Goal: Task Accomplishment & Management: Manage account settings

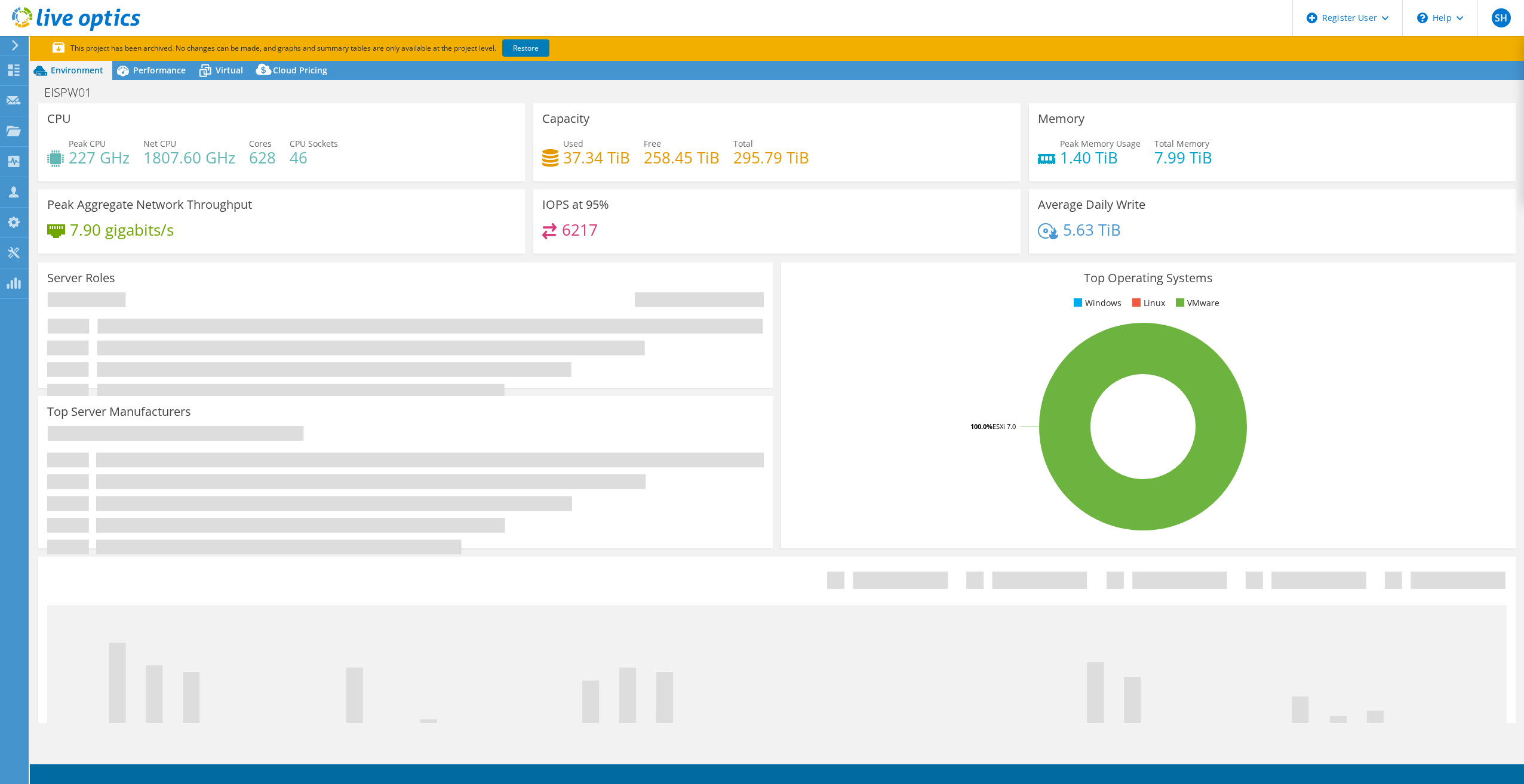
select select "USD"
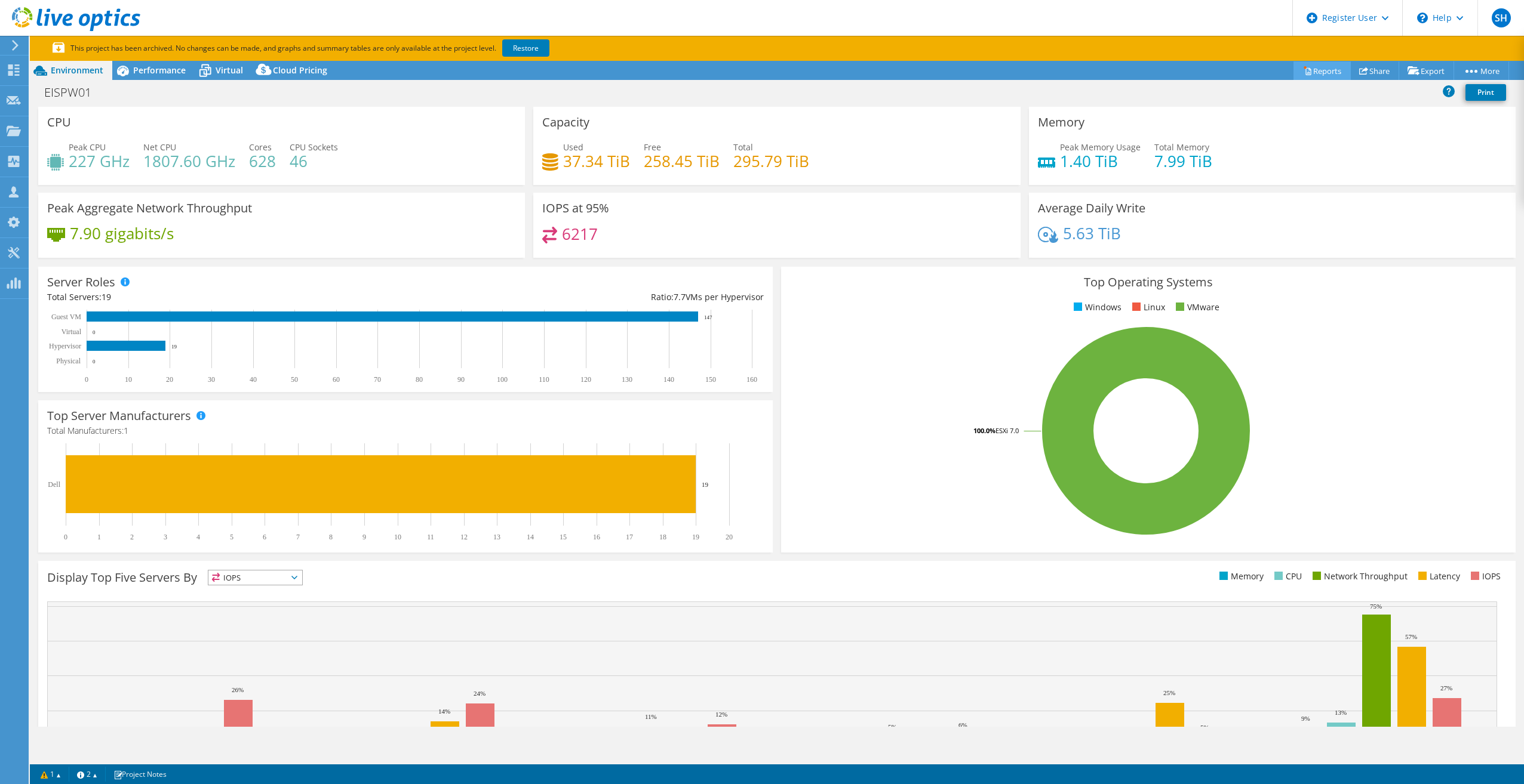
click at [1322, 71] on link "Reports" at bounding box center [1322, 71] width 57 height 19
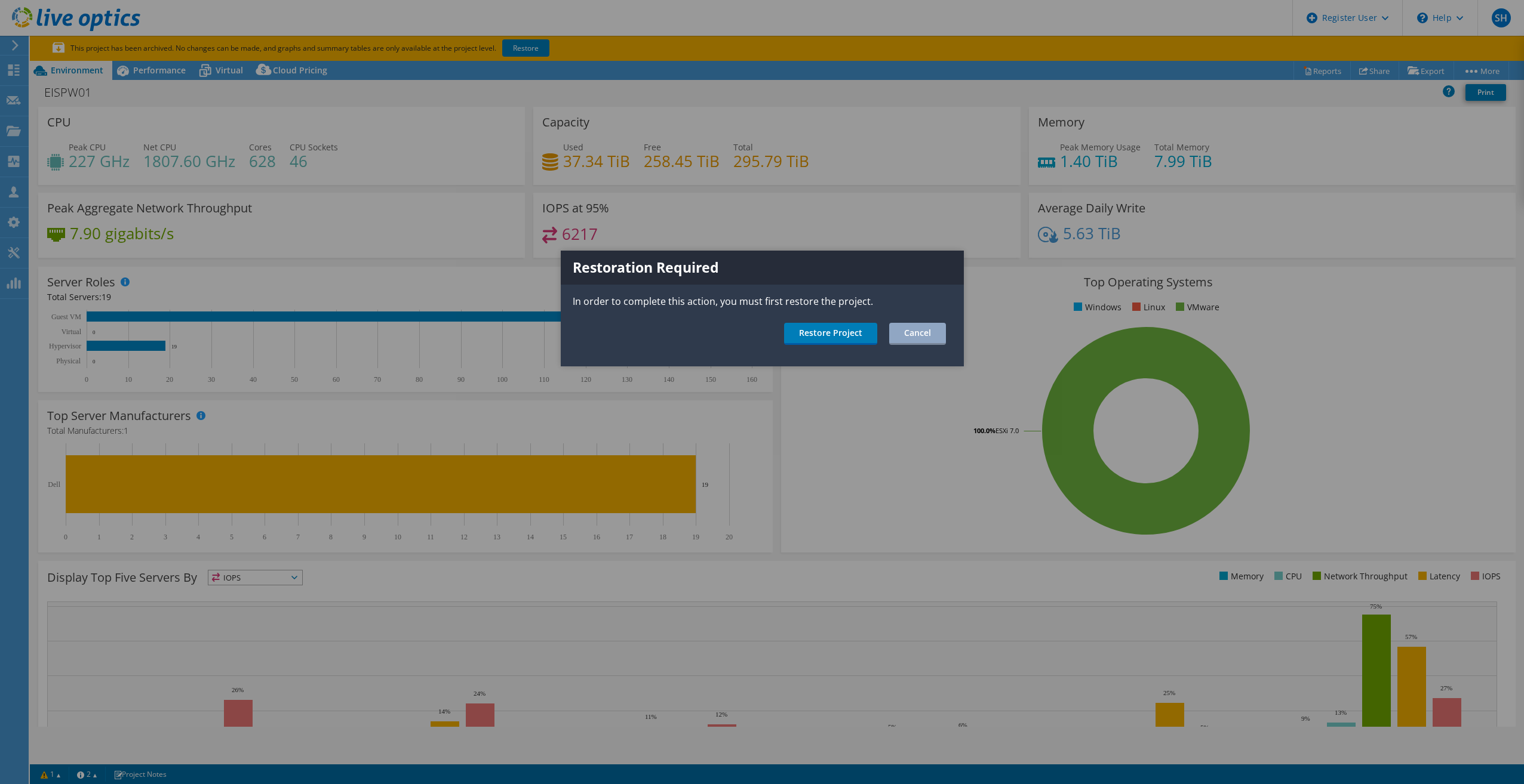
click at [607, 56] on div at bounding box center [762, 392] width 1524 height 784
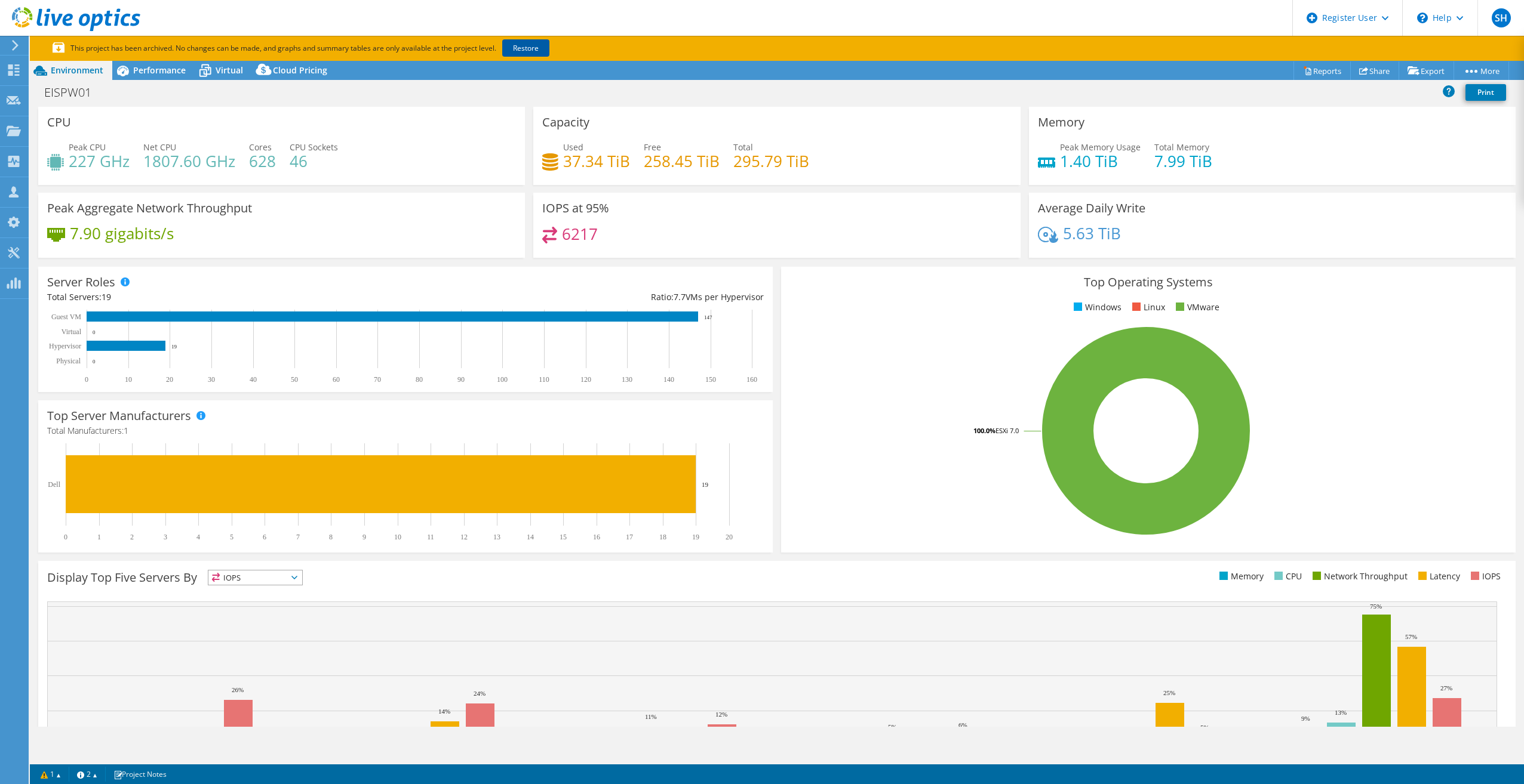
click at [532, 40] on link "Restore" at bounding box center [526, 47] width 47 height 17
click at [1371, 71] on link "Share" at bounding box center [1375, 71] width 49 height 19
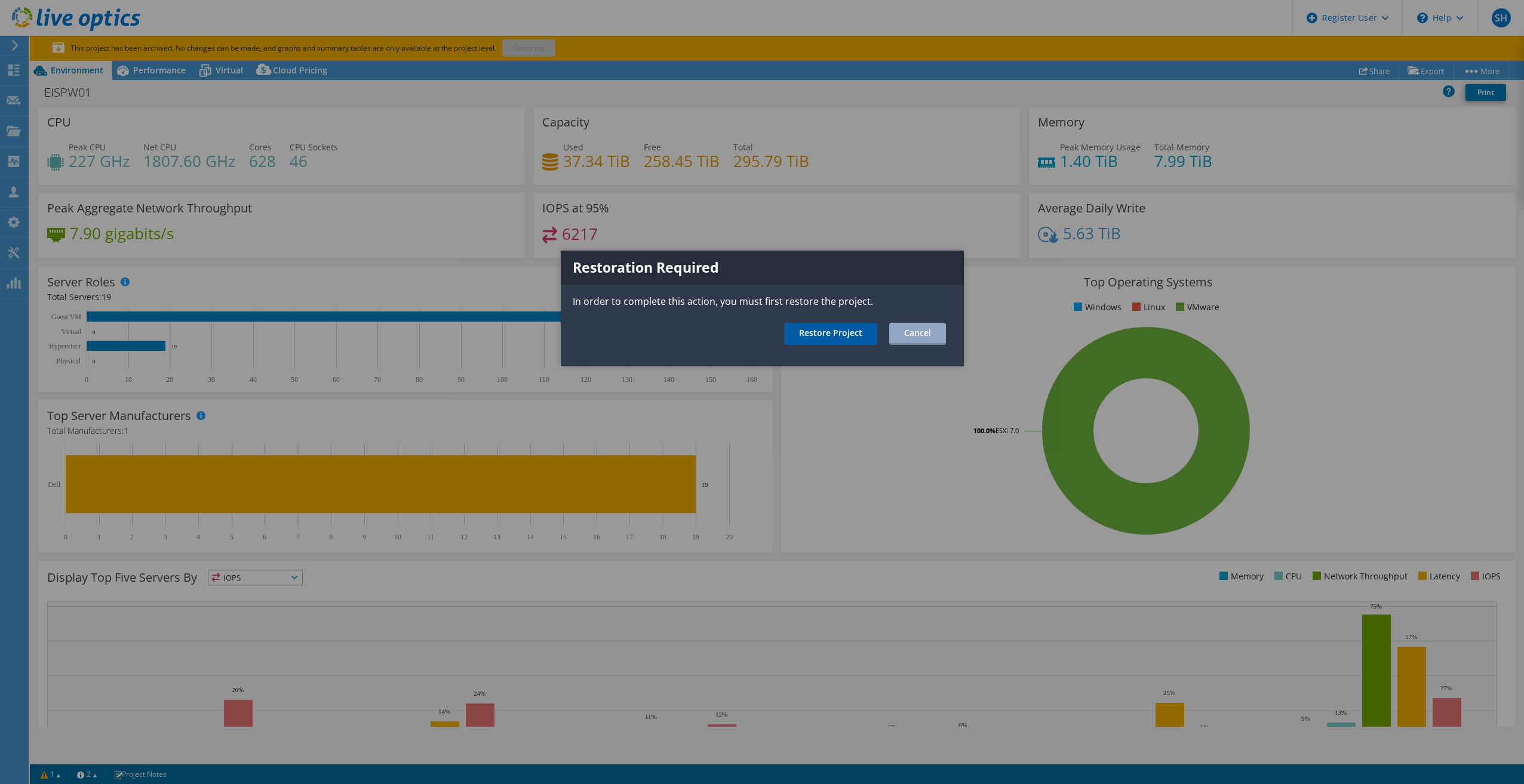
click at [836, 335] on link "Restore Project" at bounding box center [831, 334] width 93 height 22
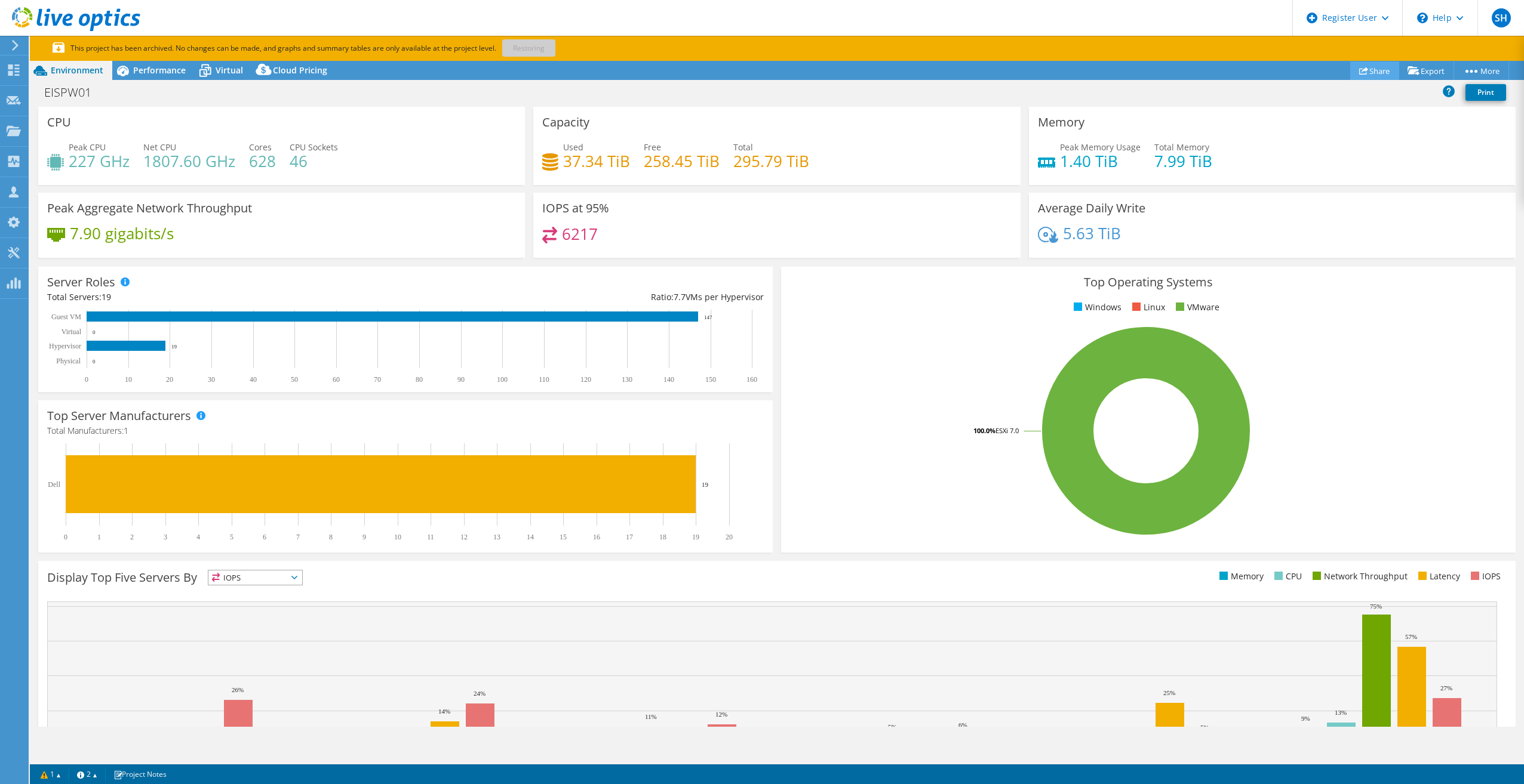
click at [1378, 68] on link "Share" at bounding box center [1375, 71] width 49 height 19
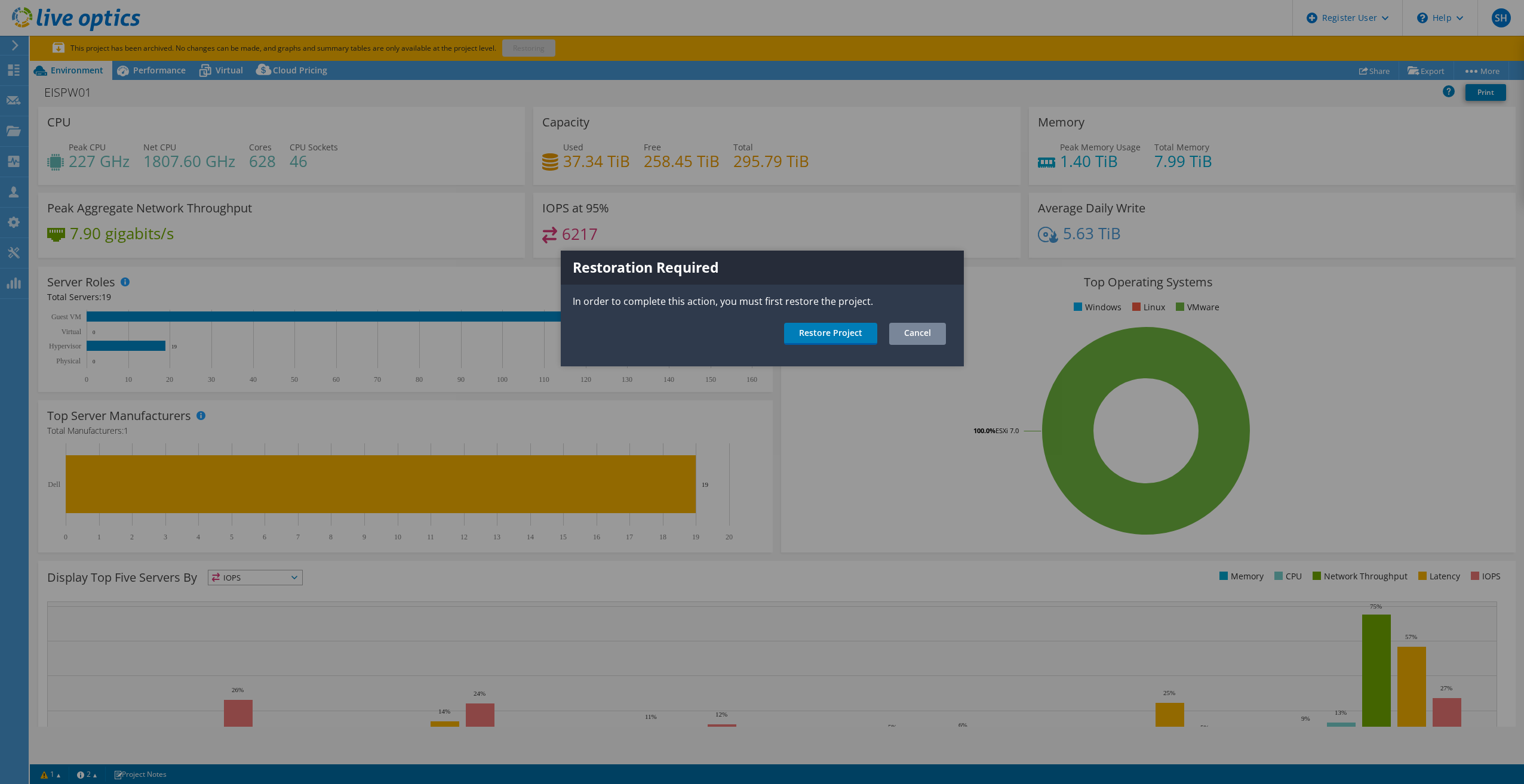
click at [924, 333] on link "Cancel" at bounding box center [917, 334] width 56 height 22
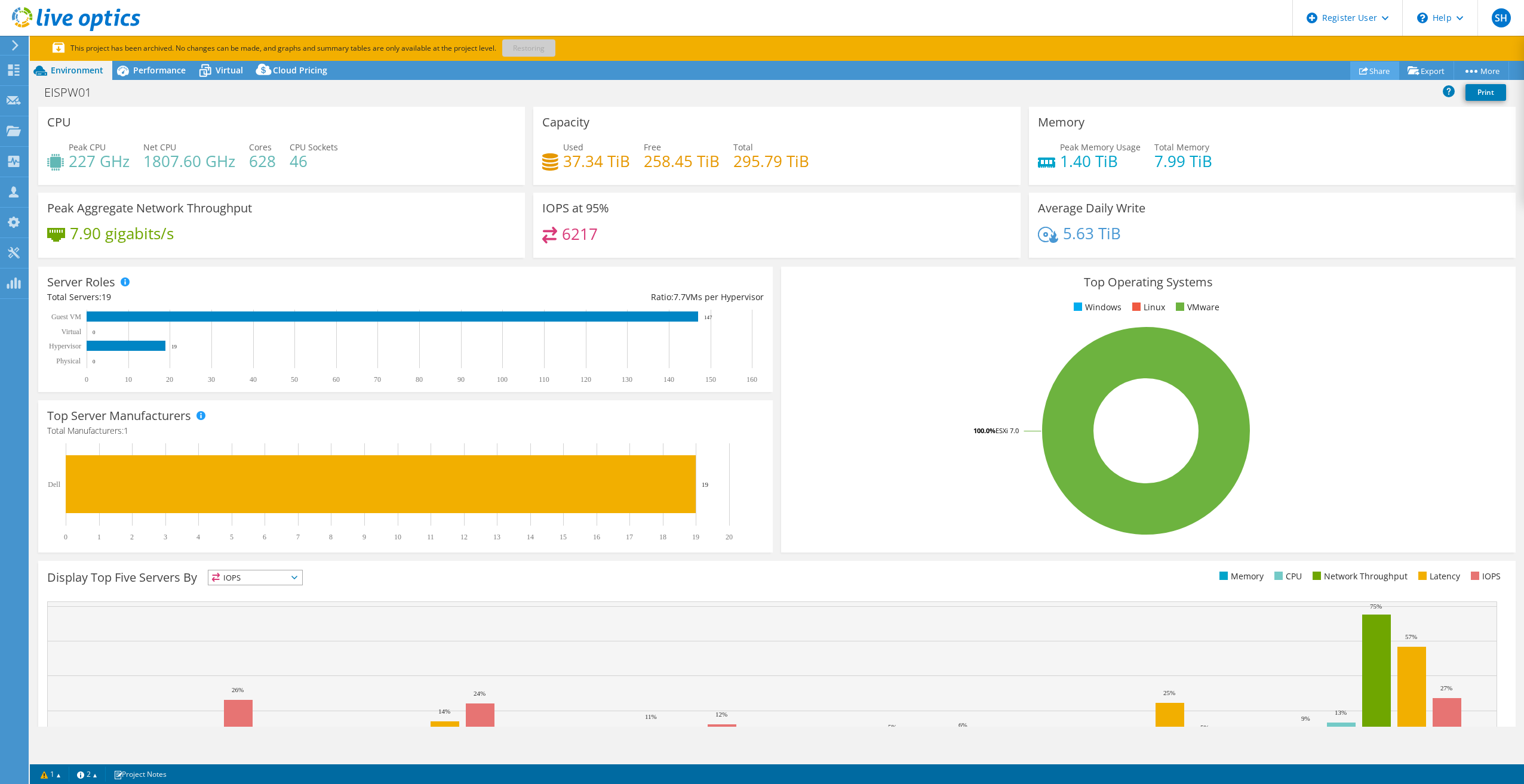
click at [1375, 65] on link "Share" at bounding box center [1375, 71] width 49 height 19
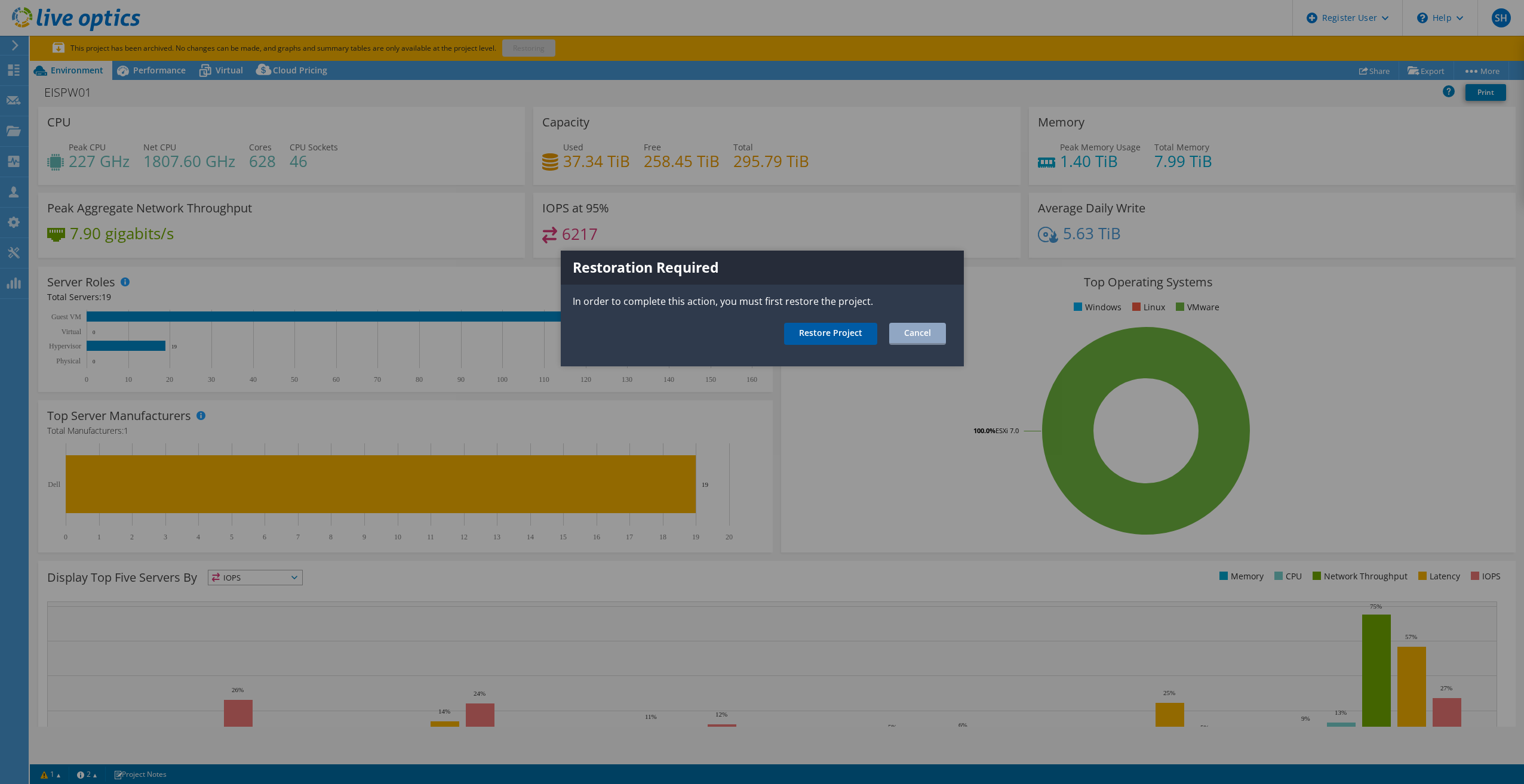
click at [838, 333] on link "Restore Project" at bounding box center [831, 334] width 93 height 22
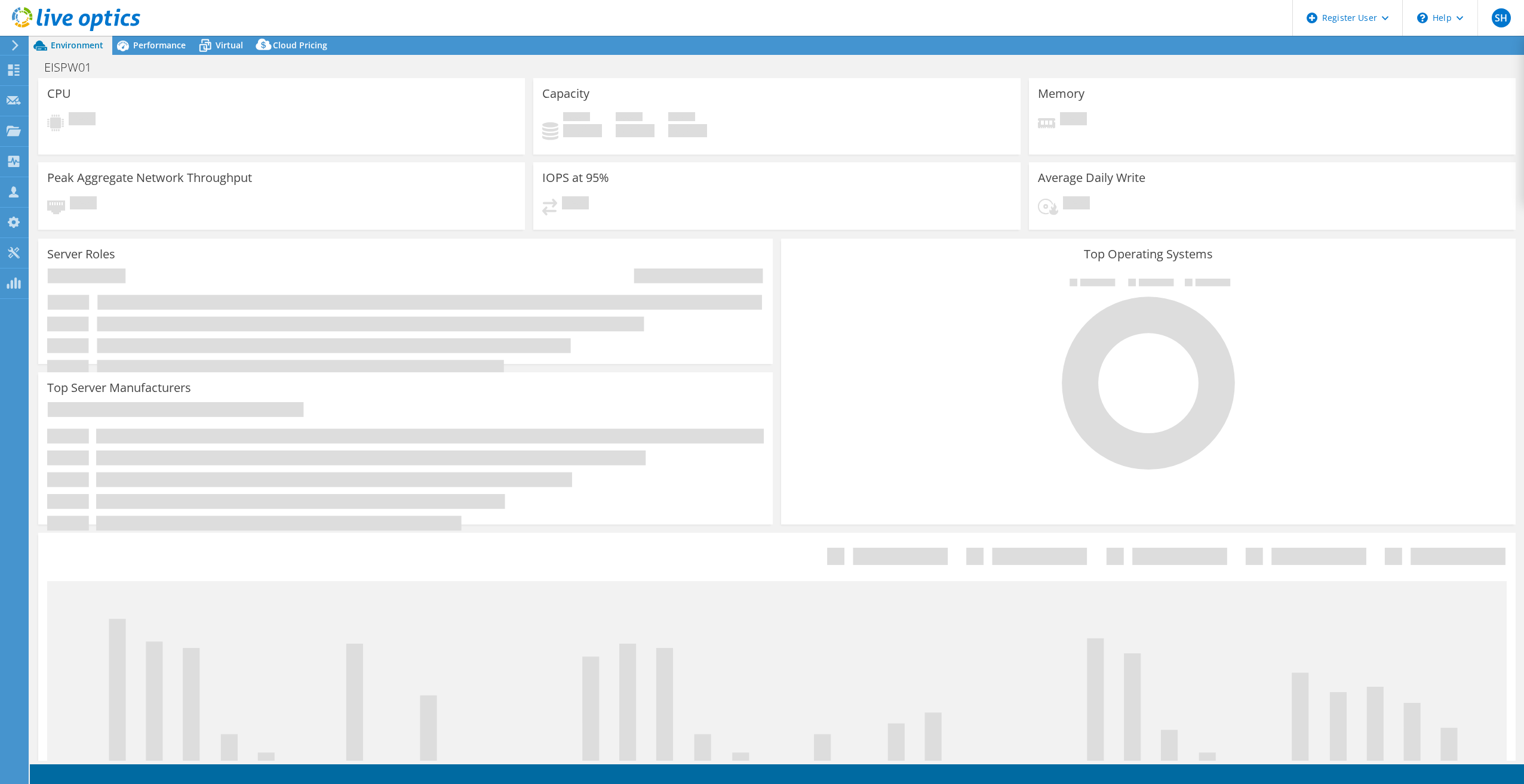
select select "USD"
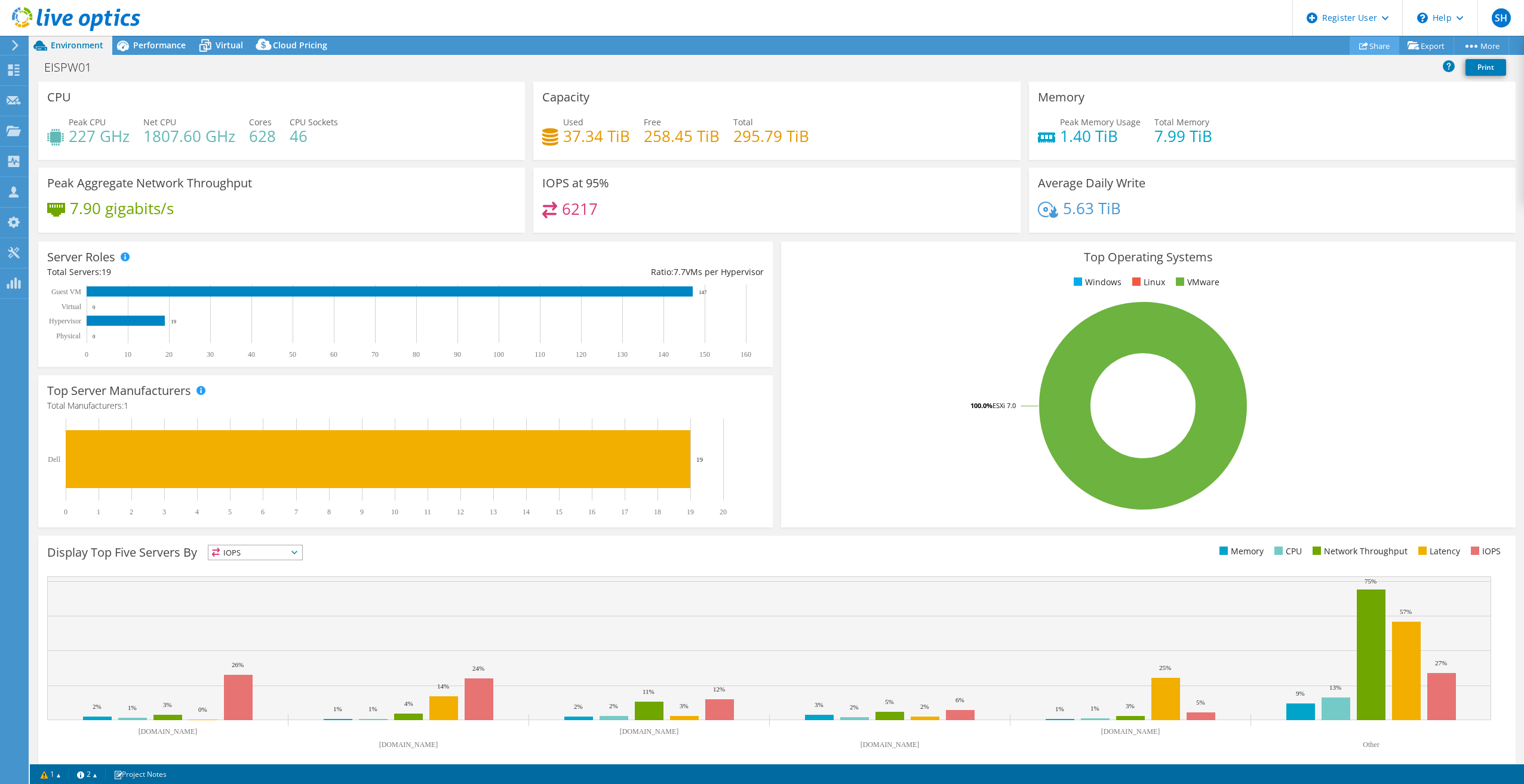
click at [1377, 42] on link "Share" at bounding box center [1374, 46] width 49 height 19
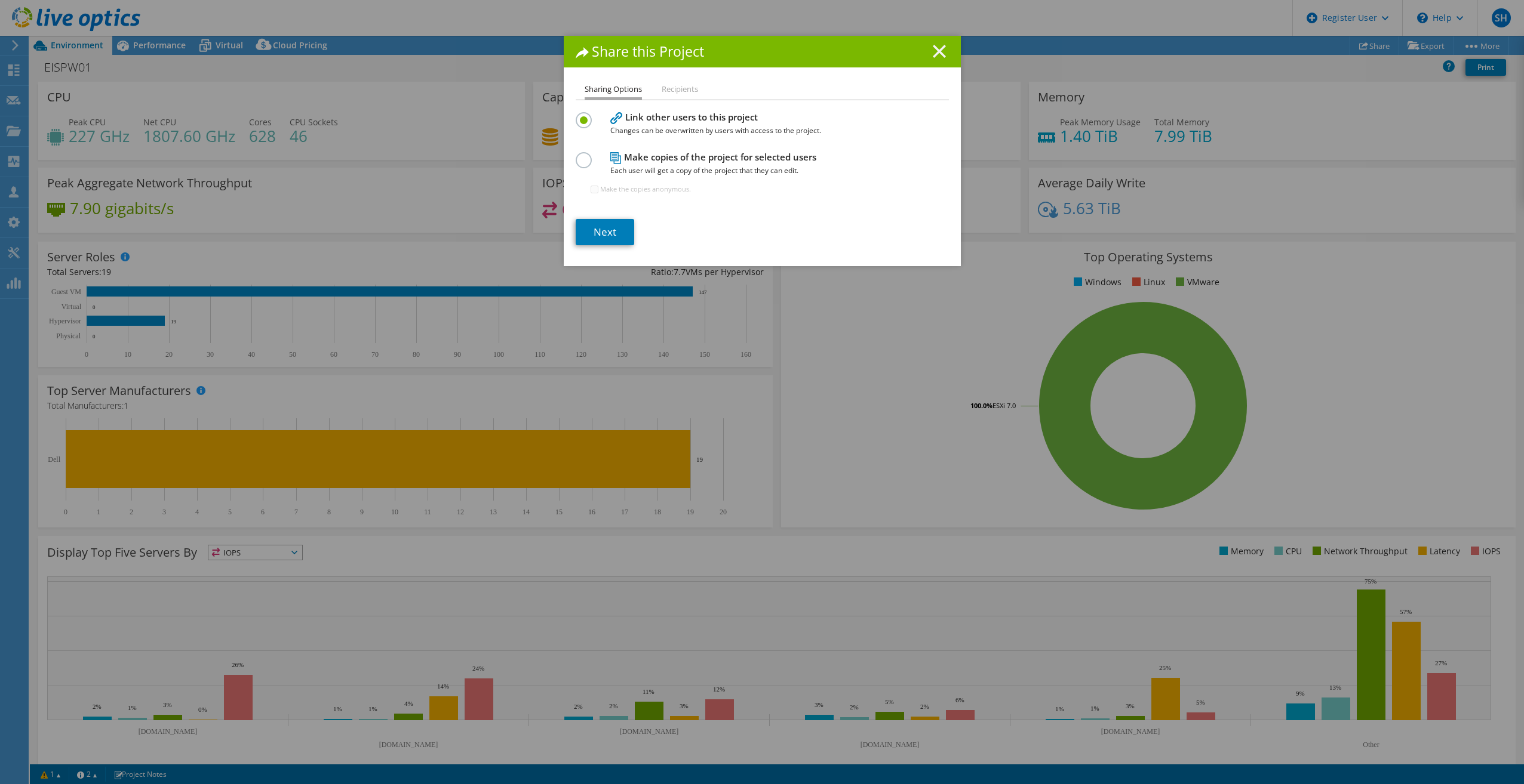
click at [933, 48] on icon at bounding box center [939, 51] width 13 height 13
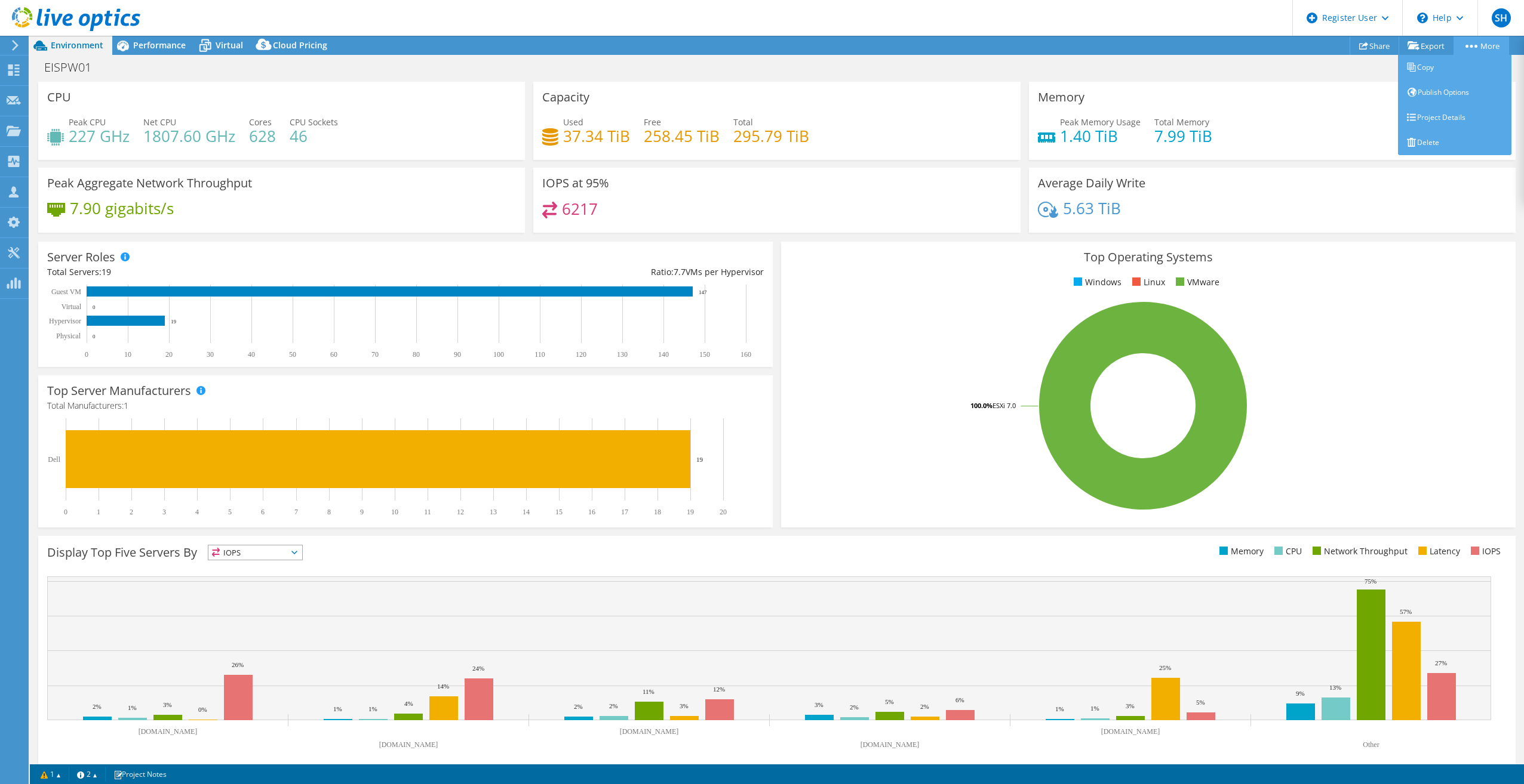
click at [1485, 48] on link "More" at bounding box center [1481, 46] width 56 height 19
click at [1382, 49] on link "Share" at bounding box center [1374, 46] width 49 height 19
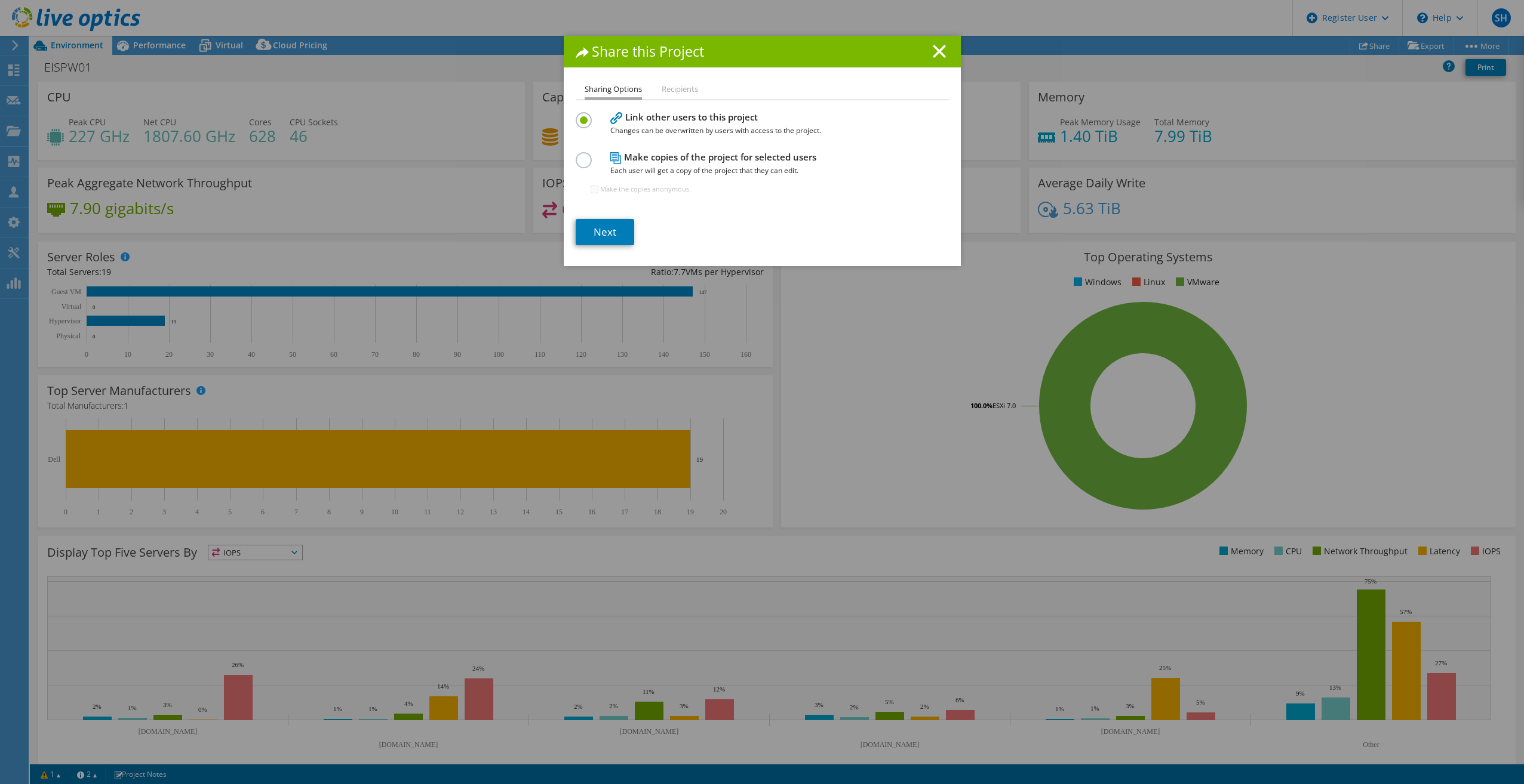
click at [934, 50] on line at bounding box center [939, 51] width 12 height 12
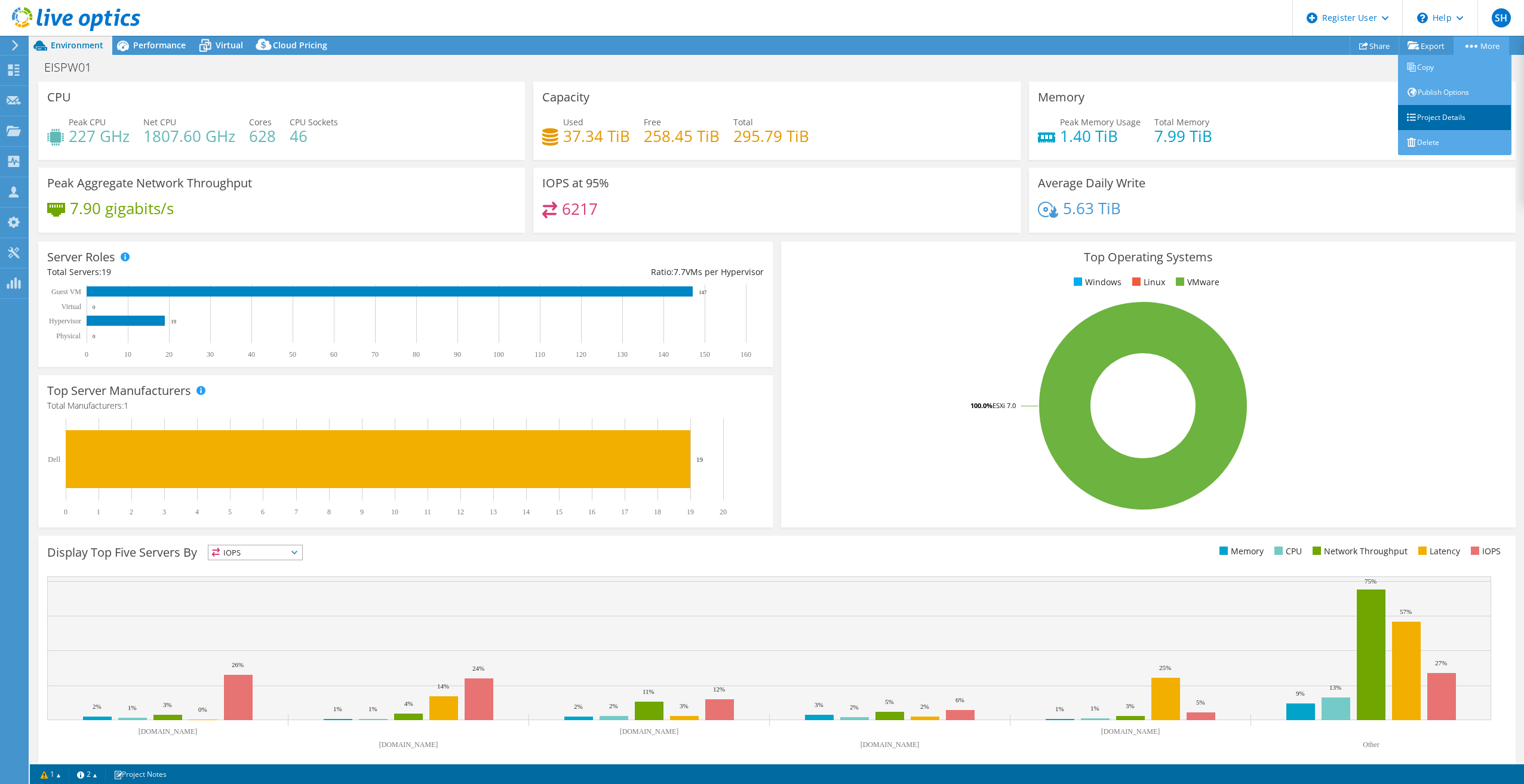
click at [1444, 116] on link "Project Details" at bounding box center [1455, 117] width 114 height 25
click at [1466, 112] on link "Project Details" at bounding box center [1455, 117] width 114 height 25
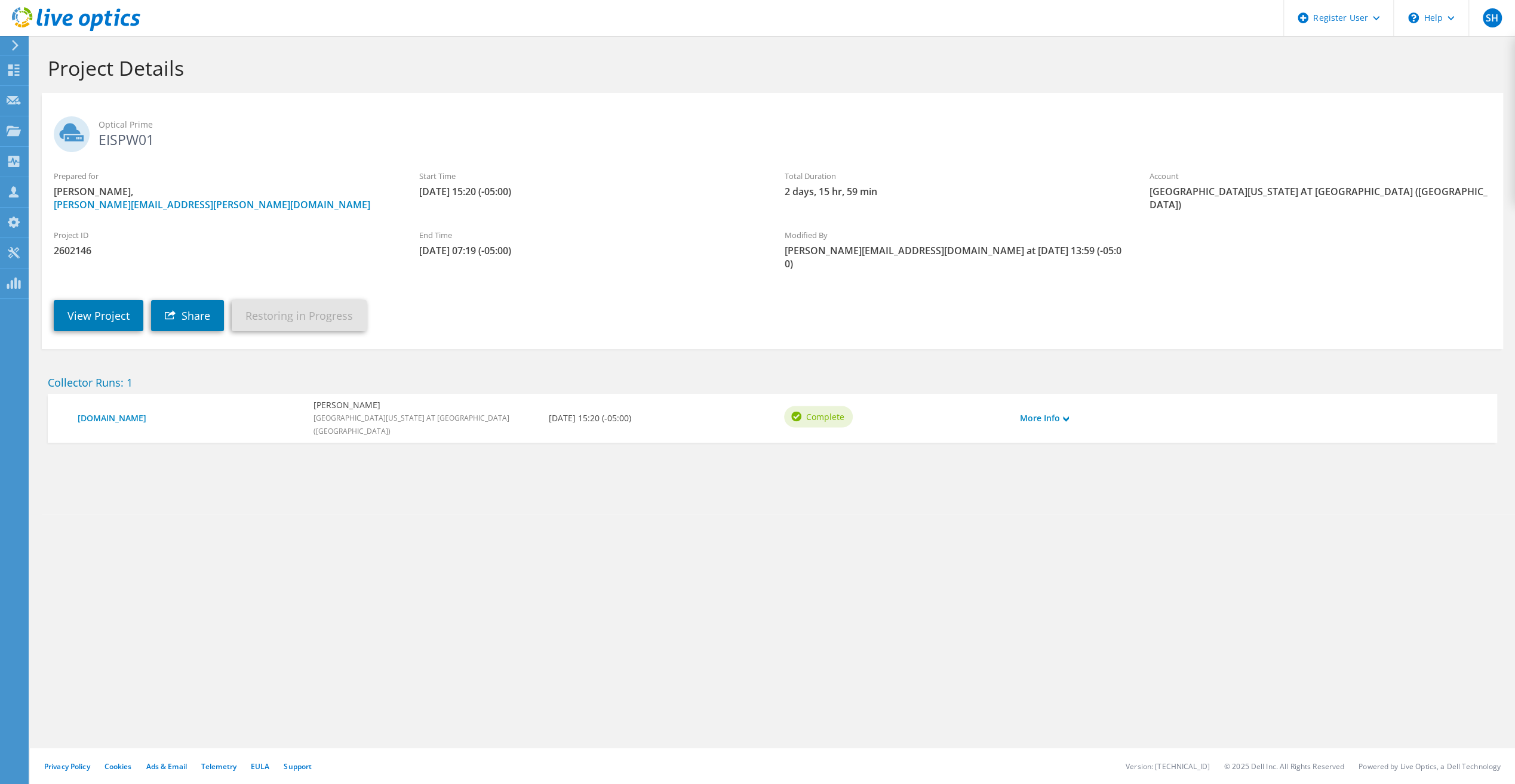
click at [327, 304] on link "Restoring in Progress" at bounding box center [299, 315] width 135 height 31
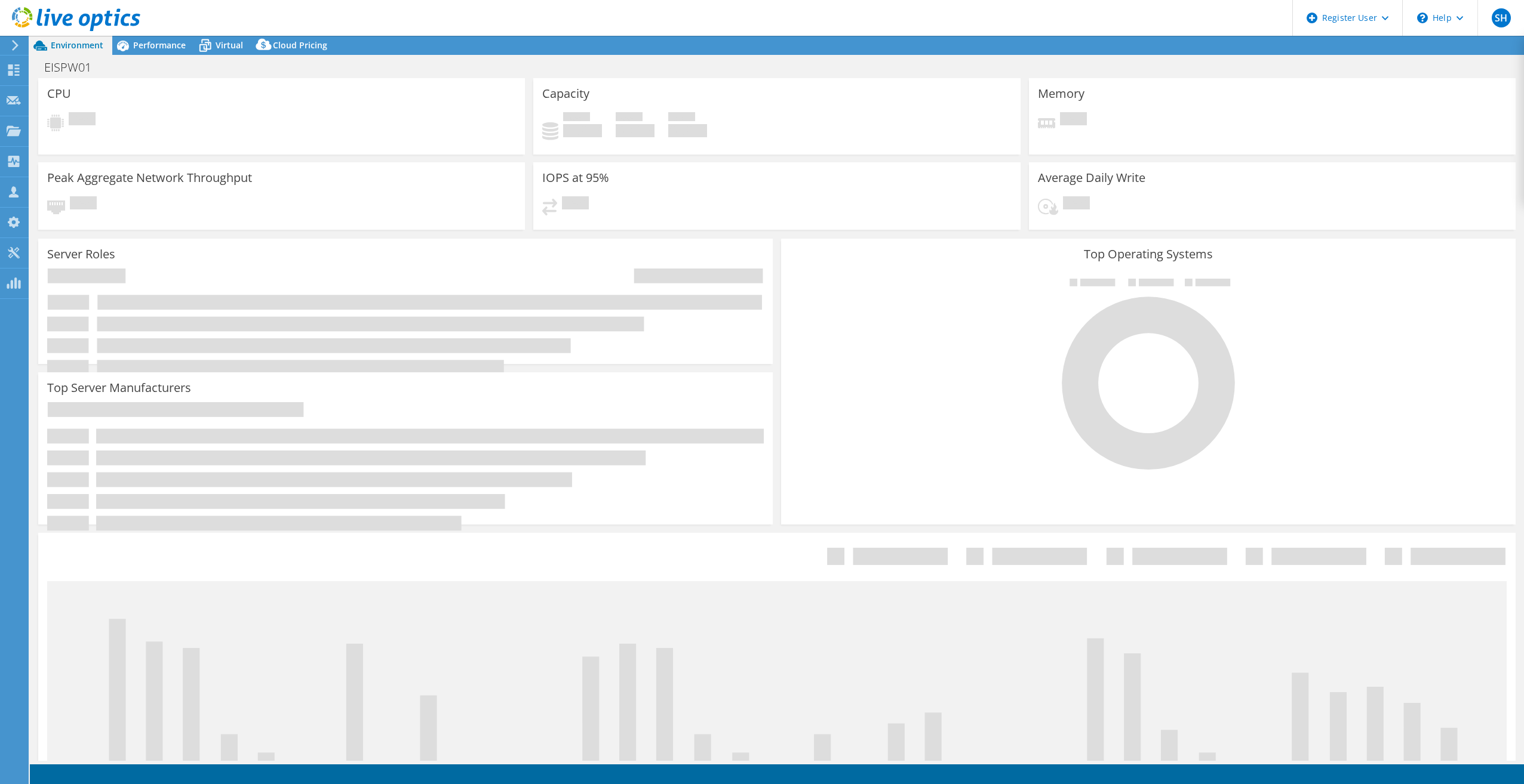
select select "USD"
